Goal: Task Accomplishment & Management: Complete application form

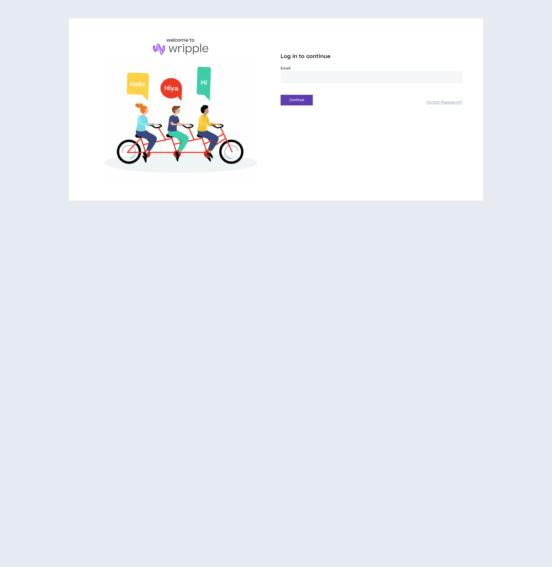
click at [306, 77] on input "email" at bounding box center [371, 77] width 182 height 12
type input "**********"
click at [306, 101] on button "Continue" at bounding box center [296, 100] width 32 height 11
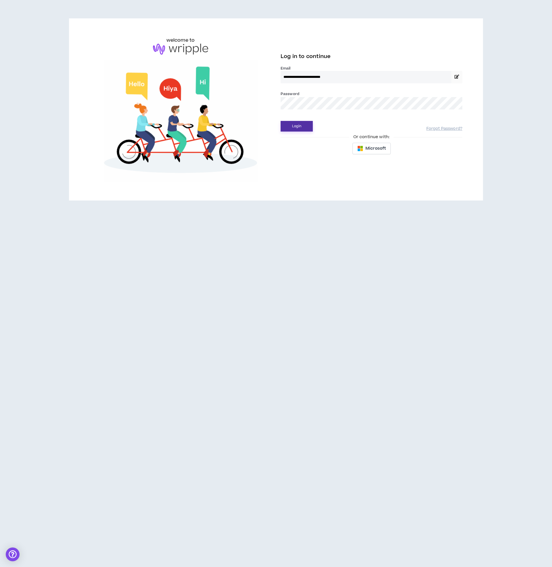
click at [295, 124] on button "Login" at bounding box center [296, 126] width 32 height 11
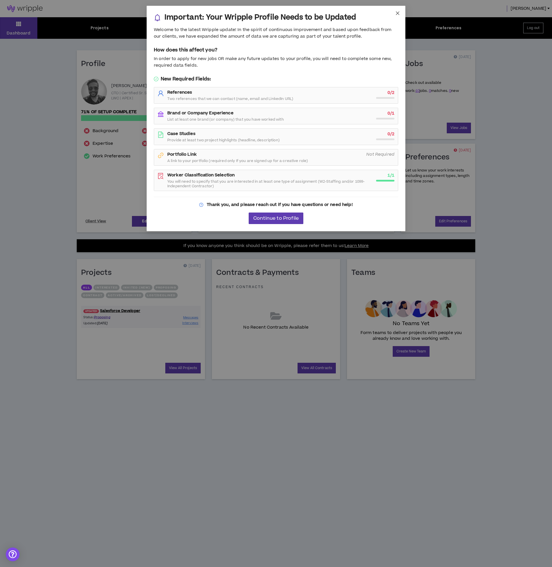
click at [399, 9] on span "Close" at bounding box center [398, 14] width 16 height 16
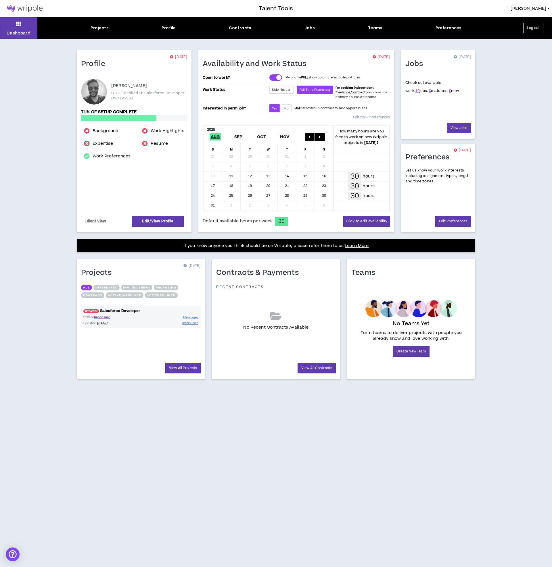
click at [109, 310] on link "UPDATED! Salesforce Developer" at bounding box center [141, 310] width 120 height 5
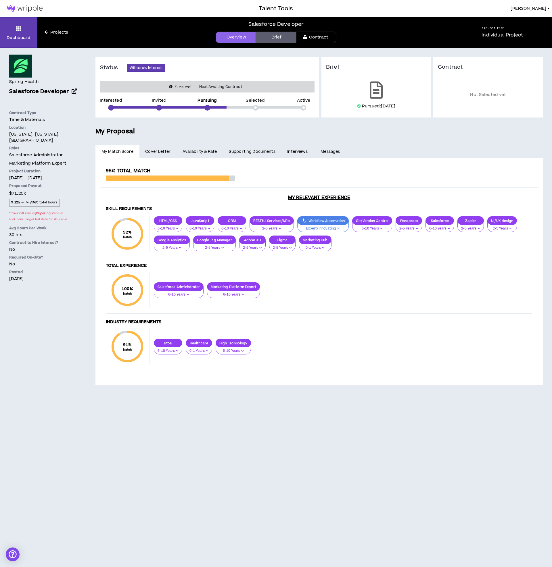
click at [166, 151] on span "Cover Letter" at bounding box center [157, 152] width 25 height 6
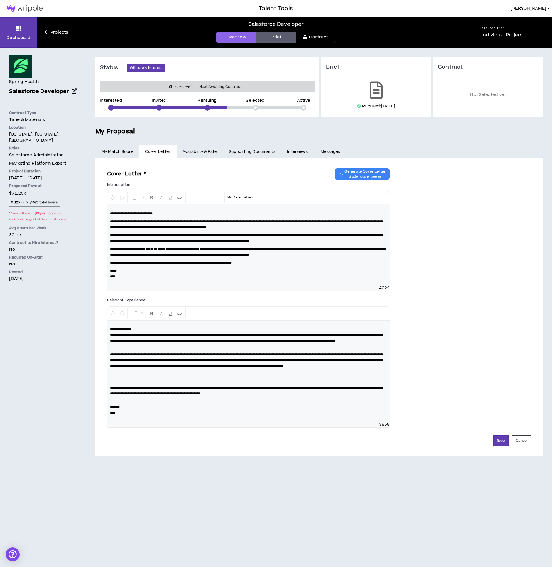
click at [186, 150] on link "Availability & Rate" at bounding box center [199, 151] width 46 height 13
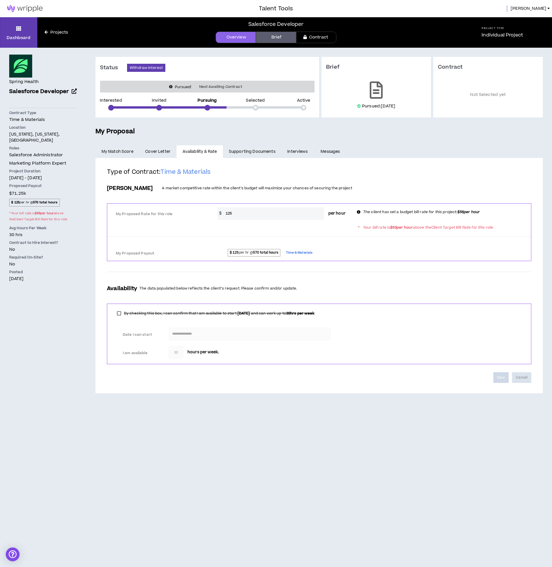
click at [241, 151] on link "Supporting Documents" at bounding box center [252, 151] width 58 height 13
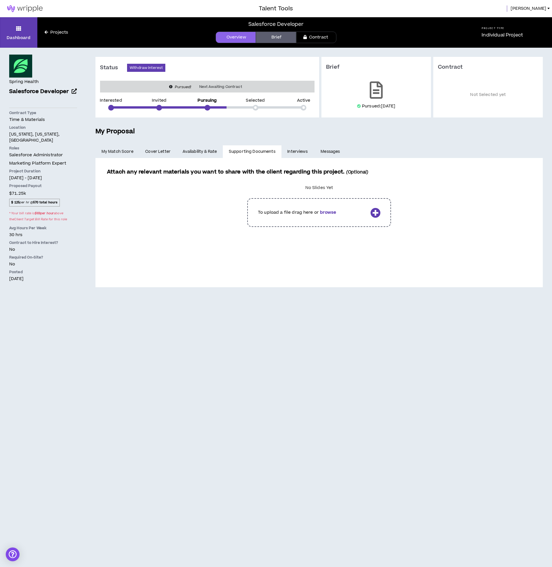
click at [304, 153] on link "Interviews" at bounding box center [297, 151] width 33 height 13
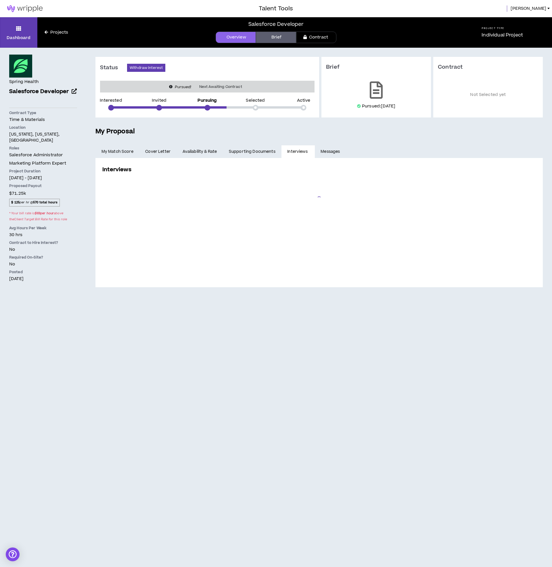
click at [328, 152] on link "Messages" at bounding box center [331, 151] width 32 height 13
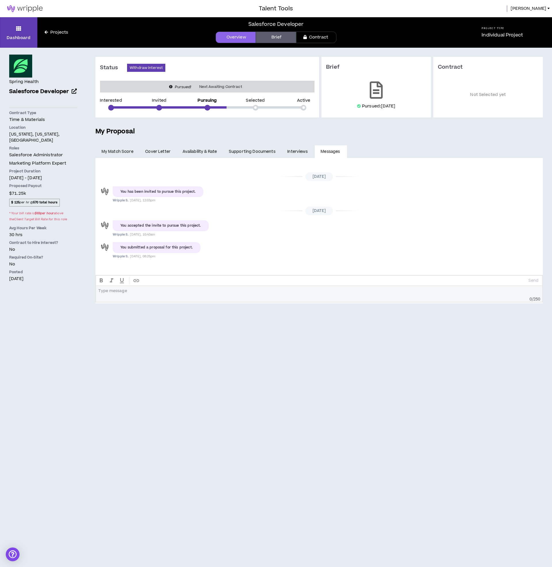
click at [121, 149] on link "My Match Score" at bounding box center [117, 151] width 44 height 13
